Goal: Task Accomplishment & Management: Use online tool/utility

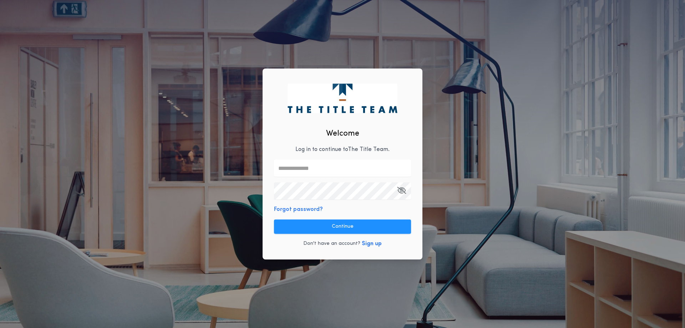
click at [293, 151] on div "Welcome Log in to continue to The Title Team . Forgot password? Continue Don't …" at bounding box center [343, 164] width 160 height 191
click at [290, 169] on input "text" at bounding box center [342, 167] width 137 height 17
type input "**********"
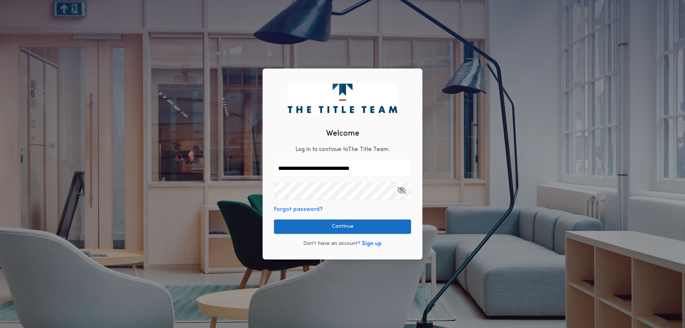
click at [311, 226] on button "Continue" at bounding box center [342, 226] width 137 height 14
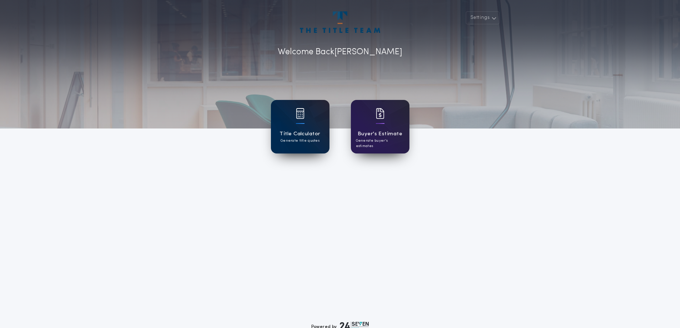
click at [304, 125] on div at bounding box center [300, 118] width 9 height 20
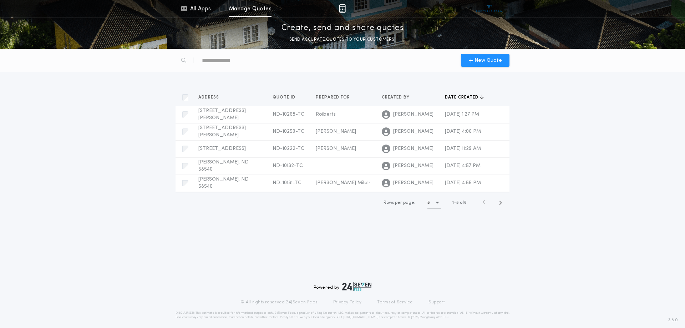
click at [474, 54] on div "New Quote" at bounding box center [342, 60] width 343 height 23
click at [471, 59] on icon "button" at bounding box center [471, 60] width 4 height 6
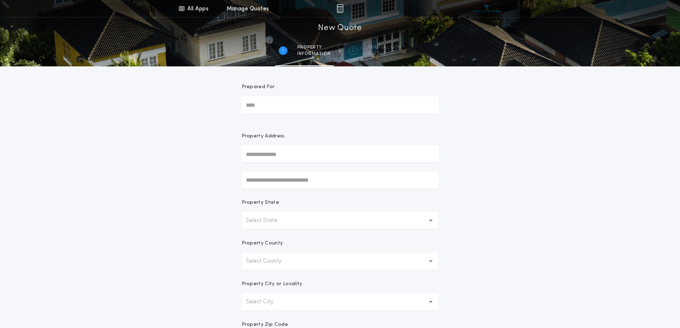
click at [264, 107] on input "Prepared For" at bounding box center [340, 104] width 197 height 17
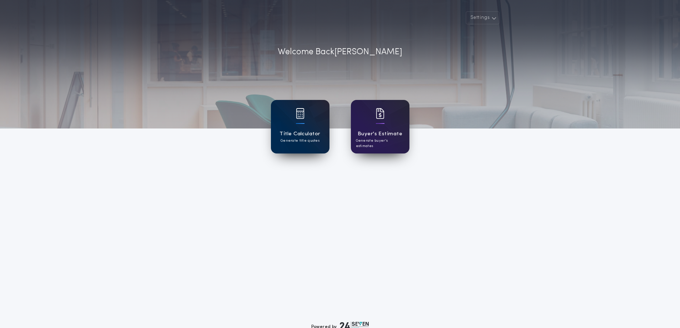
click at [283, 129] on div "Title Calculator Generate title quotes" at bounding box center [300, 127] width 59 height 54
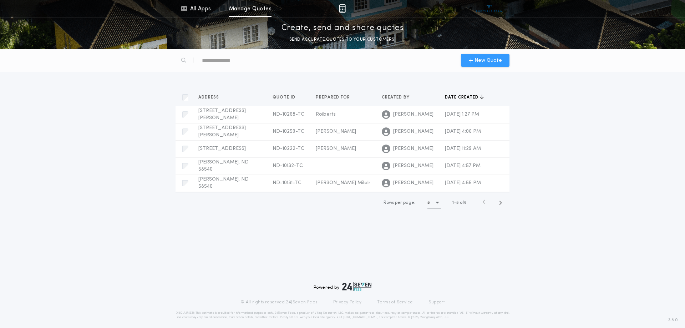
click at [473, 60] on icon "button" at bounding box center [471, 60] width 4 height 6
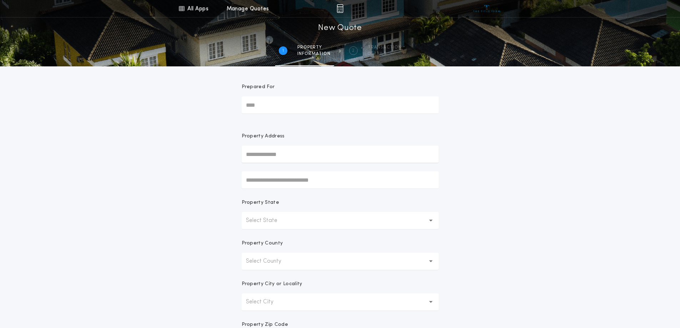
click at [271, 106] on input "Prepared For" at bounding box center [340, 104] width 197 height 17
type input "*******"
type input "**********"
click at [282, 219] on p "Select State" at bounding box center [267, 220] width 43 height 9
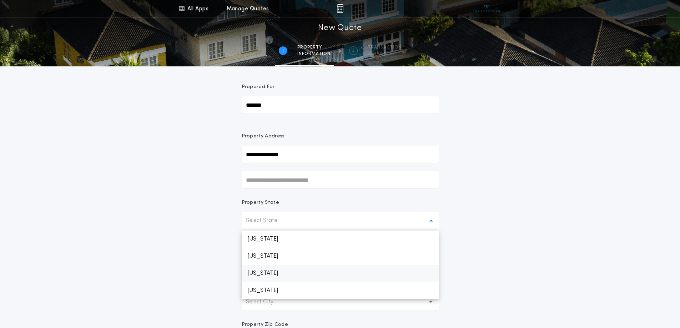
click at [270, 273] on p "[US_STATE]" at bounding box center [340, 273] width 197 height 17
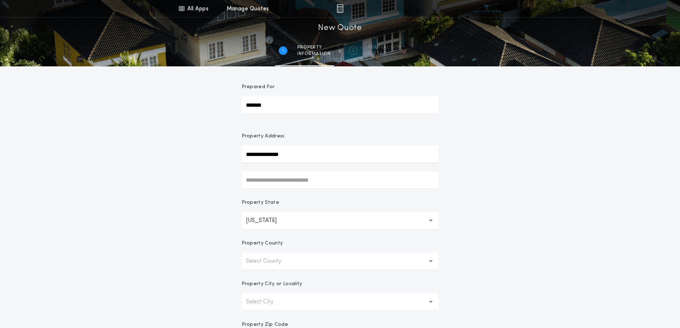
click at [267, 262] on p "Select County" at bounding box center [269, 261] width 47 height 9
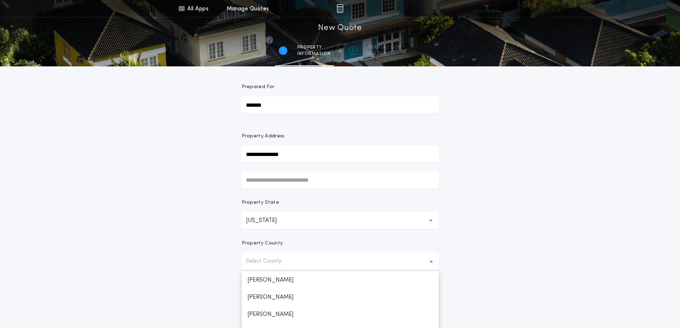
scroll to position [428, 0]
click at [262, 296] on p "[PERSON_NAME]" at bounding box center [340, 296] width 197 height 17
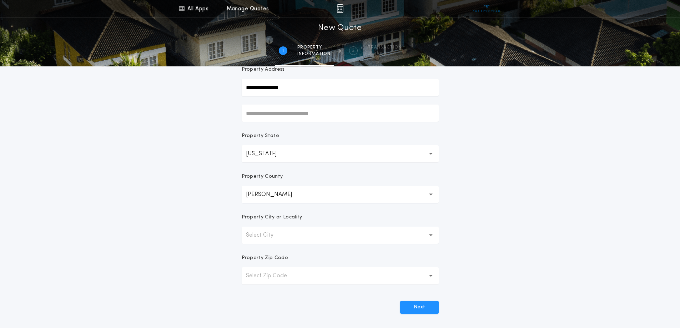
scroll to position [71, 0]
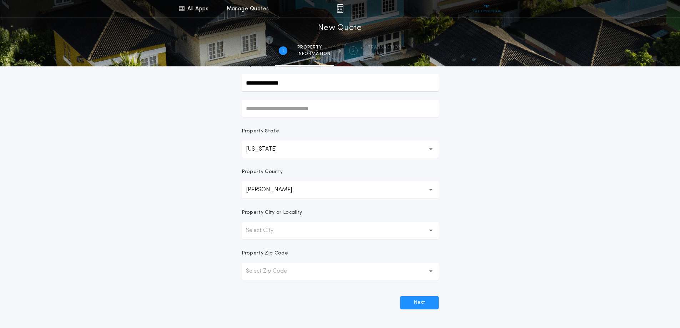
click at [269, 232] on p "Select City" at bounding box center [265, 230] width 39 height 9
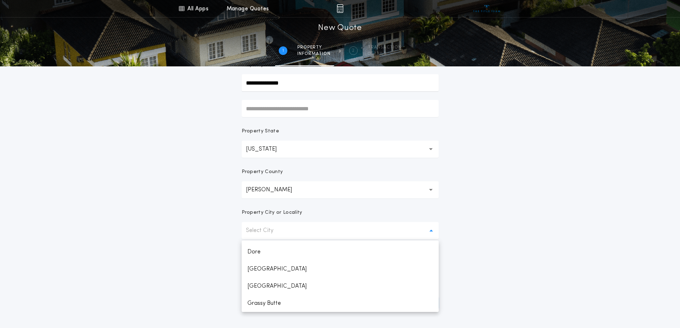
scroll to position [186, 0]
click at [270, 232] on p "Select City" at bounding box center [265, 230] width 39 height 9
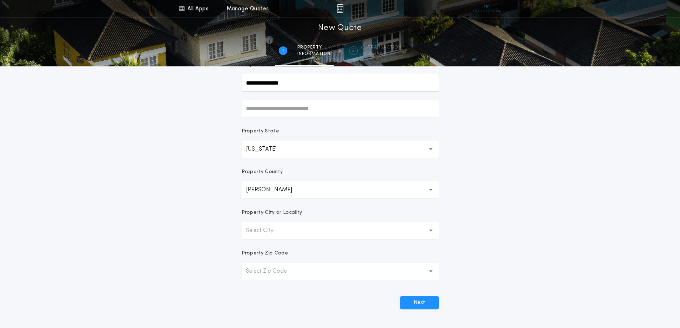
click at [259, 229] on p "Select City" at bounding box center [265, 230] width 39 height 9
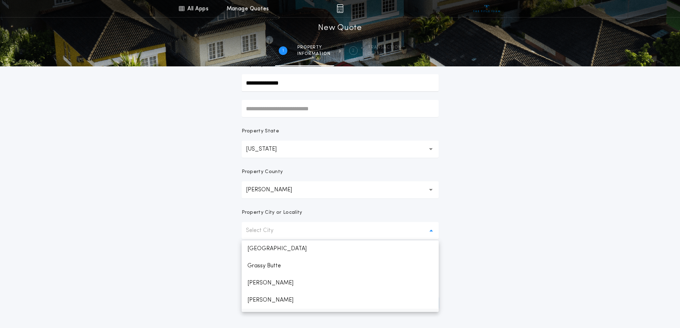
scroll to position [143, 0]
click at [275, 276] on p "Grassy Butte" at bounding box center [340, 277] width 197 height 17
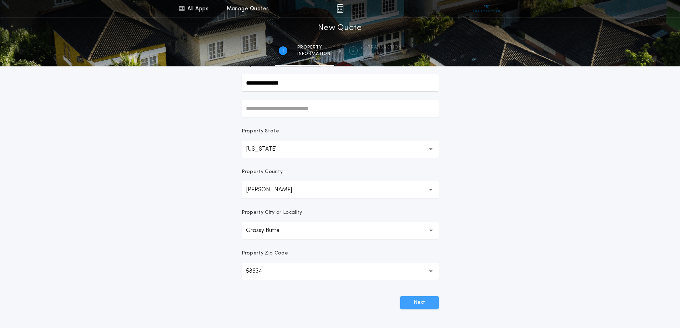
click at [420, 296] on button "Next" at bounding box center [419, 302] width 39 height 13
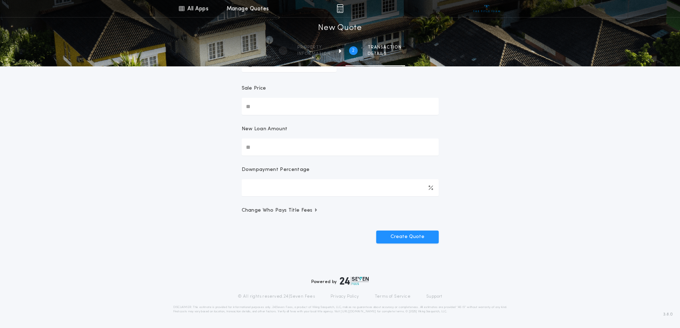
scroll to position [65, 0]
drag, startPoint x: 280, startPoint y: 148, endPoint x: 224, endPoint y: 146, distance: 56.8
click at [224, 146] on div "All Apps Title Calculator Buyer's Estimate Menu All Apps Manage Quotes 2 /2 New…" at bounding box center [340, 103] width 680 height 336
drag, startPoint x: 267, startPoint y: 147, endPoint x: 232, endPoint y: 142, distance: 35.7
click at [232, 142] on div "All Apps Title Calculator Buyer's Estimate Menu All Apps Manage Quotes 2 /2 New…" at bounding box center [340, 103] width 680 height 336
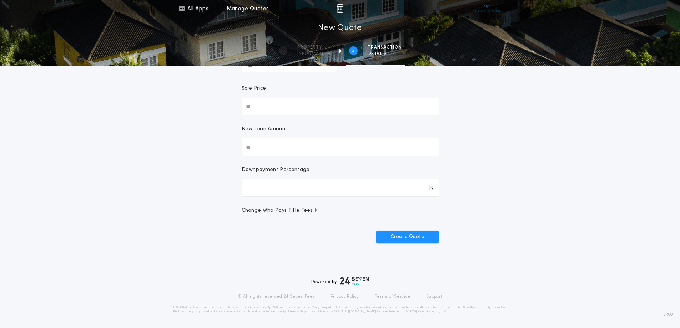
drag, startPoint x: 258, startPoint y: 146, endPoint x: 236, endPoint y: 146, distance: 22.1
click at [236, 146] on form "Transaction Type Purchase W/ Loan Refinance Cash Sale Price New Loan Amount Dow…" at bounding box center [340, 122] width 214 height 242
type input "********"
click at [315, 212] on icon "button" at bounding box center [316, 210] width 2 height 4
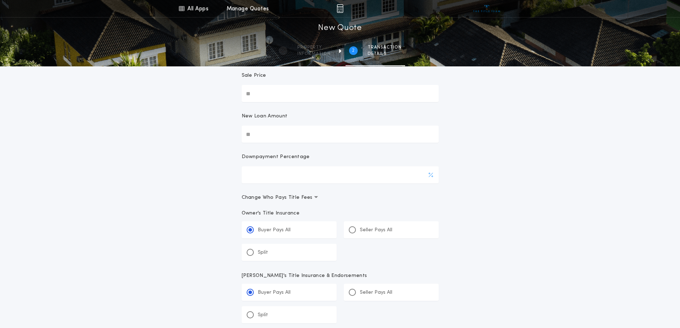
scroll to position [0, 0]
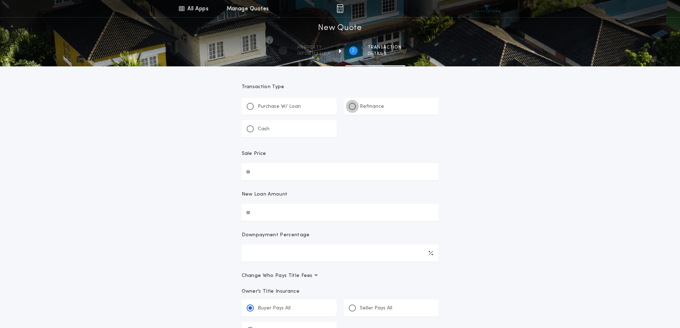
click at [352, 103] on div at bounding box center [352, 106] width 7 height 7
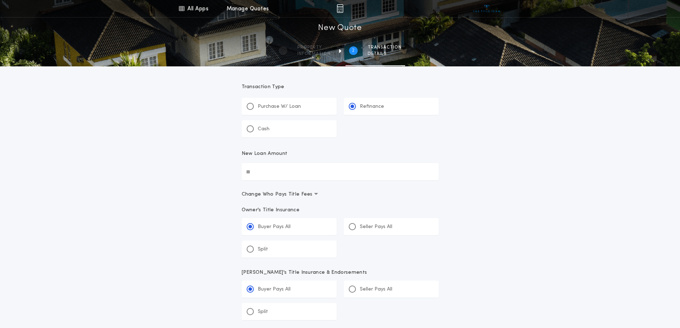
drag, startPoint x: 278, startPoint y: 169, endPoint x: 222, endPoint y: 169, distance: 56.0
click at [222, 169] on div "All Apps Title Calculator Buyer's Estimate Menu All Apps Manage Quotes 2 /2 New…" at bounding box center [340, 272] width 680 height 544
drag, startPoint x: 284, startPoint y: 174, endPoint x: 238, endPoint y: 169, distance: 46.3
click at [238, 169] on form "Transaction Type ********* Purchase W/ Loan Refinance Cash New Loan Amount Chan…" at bounding box center [340, 291] width 214 height 451
type input "********"
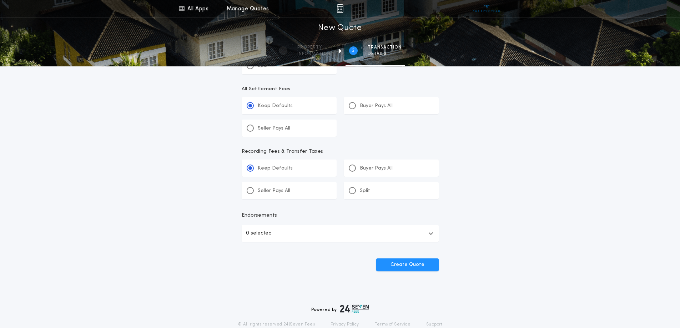
scroll to position [250, 0]
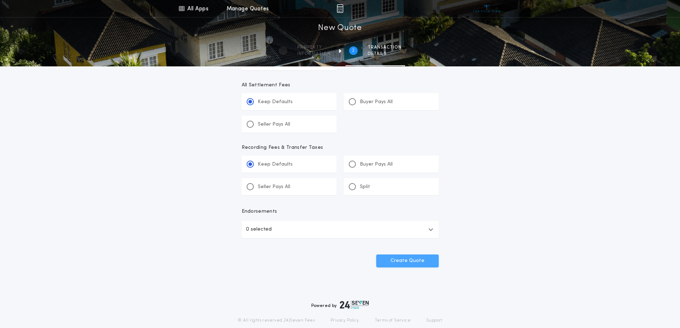
click at [417, 261] on button "Create Quote" at bounding box center [407, 260] width 62 height 13
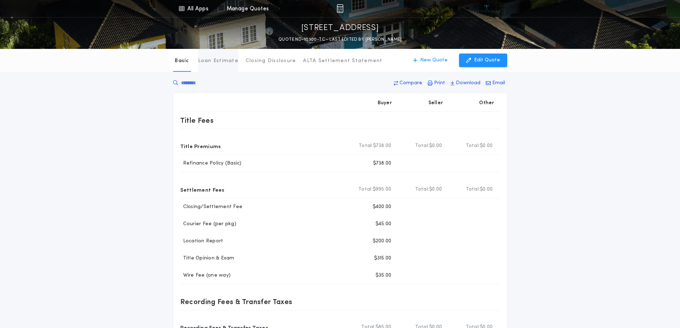
click at [212, 61] on p "Loan Estimate" at bounding box center [218, 60] width 40 height 7
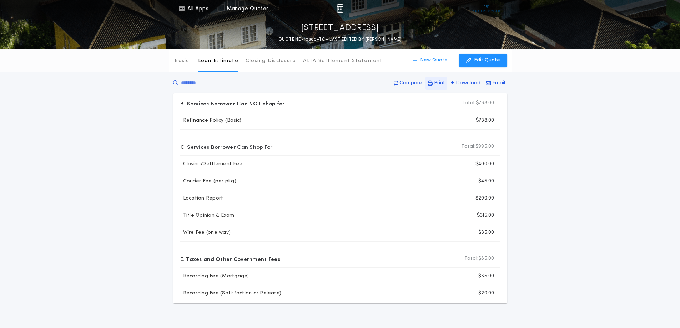
click at [435, 81] on button "Print" at bounding box center [436, 83] width 22 height 13
click at [471, 58] on icon "button" at bounding box center [468, 60] width 5 height 8
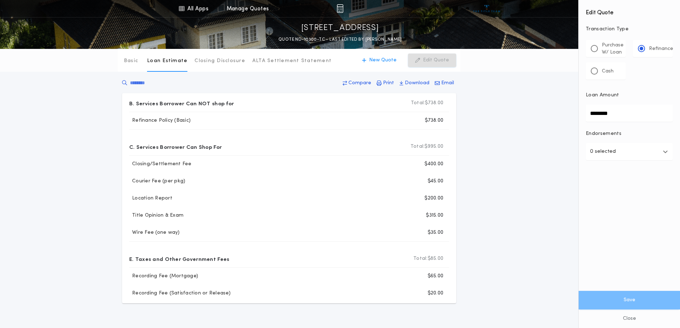
click at [665, 153] on icon "button" at bounding box center [665, 152] width 5 height 6
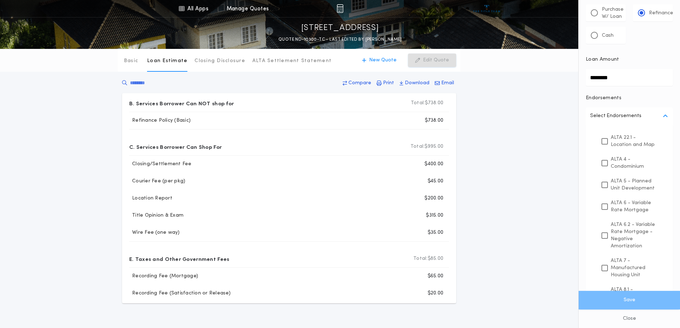
scroll to position [71, 0]
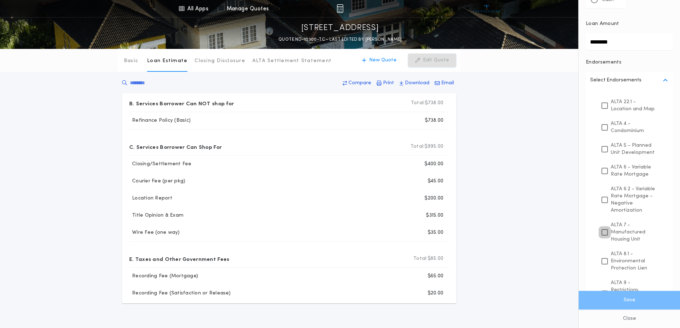
click at [604, 235] on icon at bounding box center [604, 232] width 4 height 5
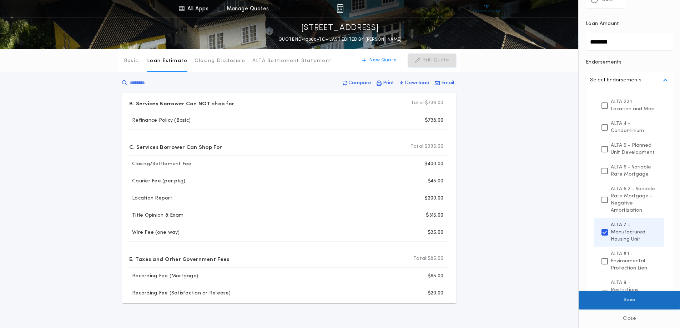
click at [619, 303] on button "Save" at bounding box center [628, 300] width 101 height 19
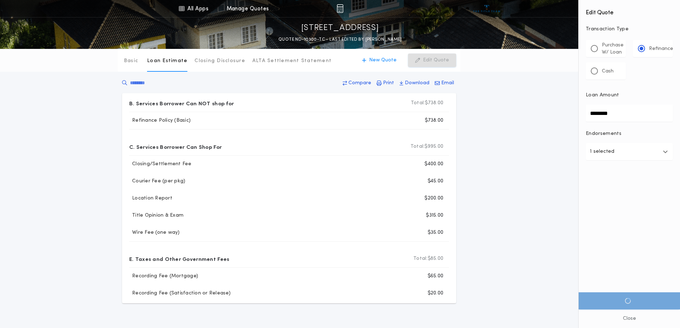
scroll to position [0, 0]
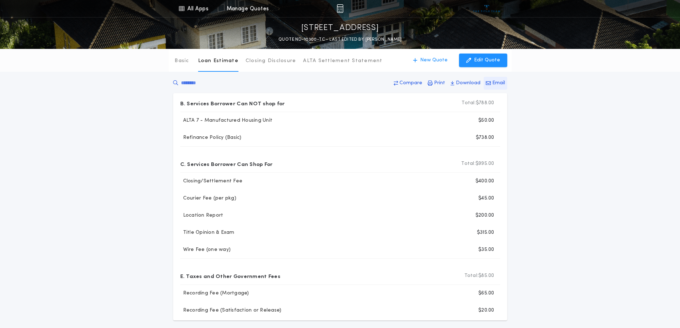
click at [496, 83] on p "Email" at bounding box center [498, 83] width 13 height 7
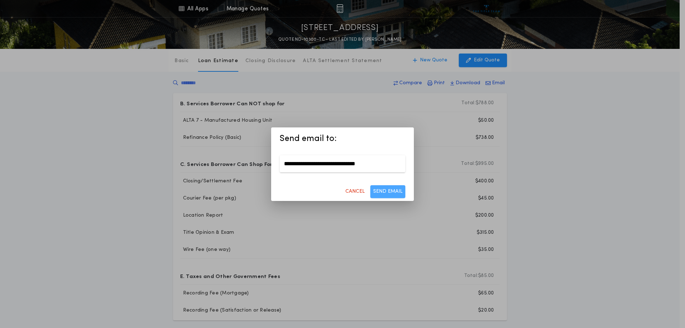
type input "**********"
click at [390, 193] on button "SEND EMAIL" at bounding box center [387, 191] width 35 height 13
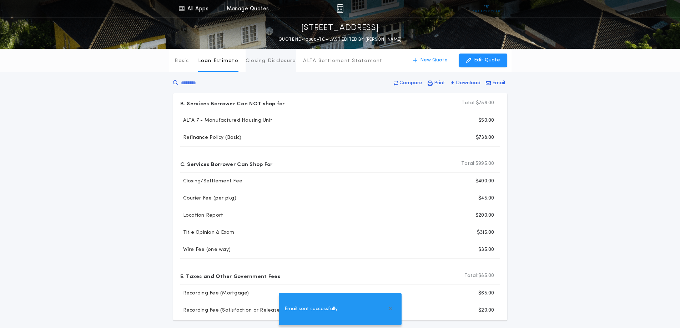
click at [252, 62] on p "Closing Disclosure" at bounding box center [270, 60] width 51 height 7
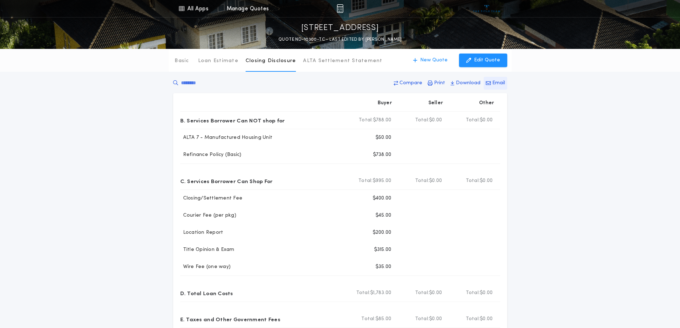
click at [494, 81] on p "Email" at bounding box center [498, 83] width 13 height 7
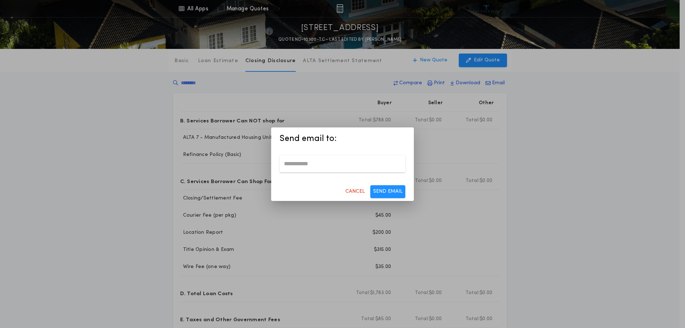
drag, startPoint x: 294, startPoint y: 164, endPoint x: 299, endPoint y: 161, distance: 5.8
click at [295, 164] on input "email" at bounding box center [343, 163] width 126 height 17
type input "**********"
click at [387, 190] on button "SEND EMAIL" at bounding box center [387, 191] width 35 height 13
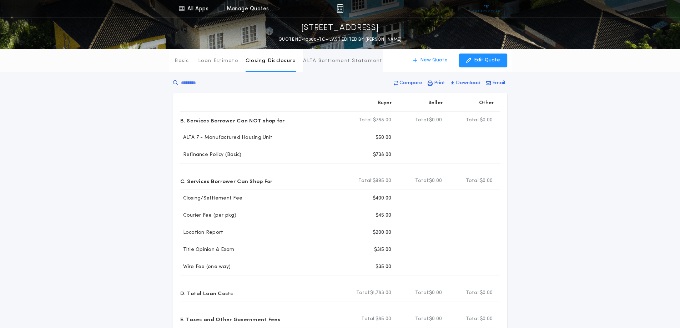
click at [315, 61] on p "ALTA Settlement Statement" at bounding box center [342, 60] width 79 height 7
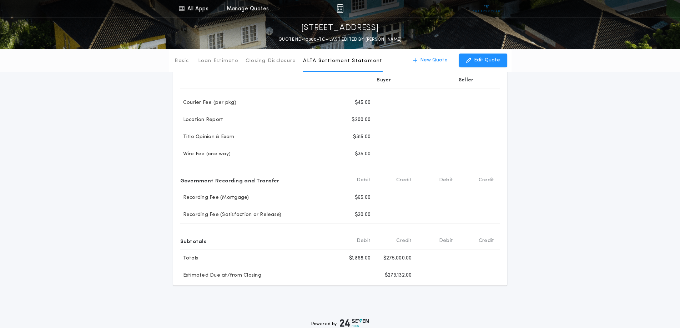
scroll to position [143, 0]
